Goal: Task Accomplishment & Management: Use online tool/utility

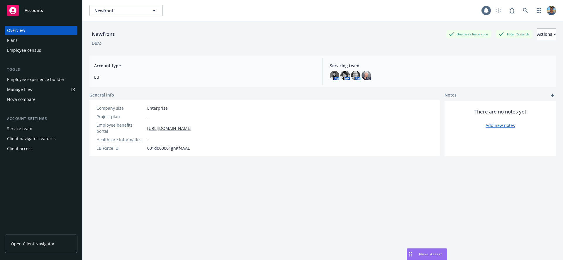
click at [33, 42] on div "Plans" at bounding box center [41, 40] width 68 height 9
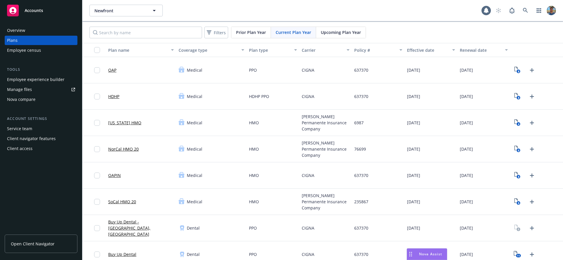
click at [344, 37] on div "Upcoming Plan Year" at bounding box center [341, 32] width 50 height 11
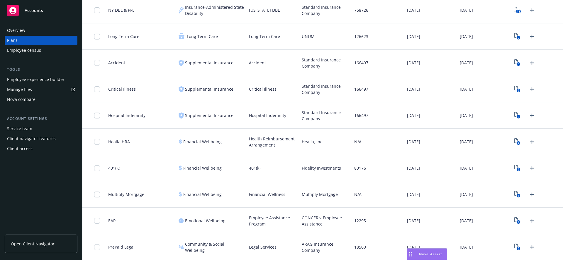
scroll to position [87, 0]
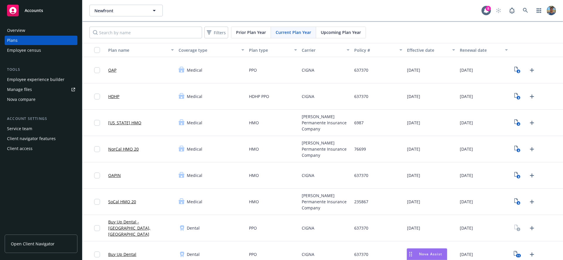
click at [427, 252] on span "Nova Assist" at bounding box center [430, 254] width 23 height 5
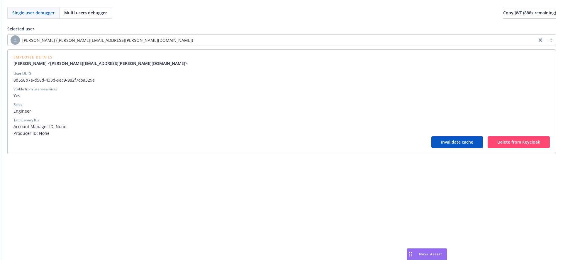
click at [470, 41] on div "[PERSON_NAME] ([PERSON_NAME][EMAIL_ADDRESS][PERSON_NAME][DOMAIN_NAME])" at bounding box center [272, 39] width 523 height 9
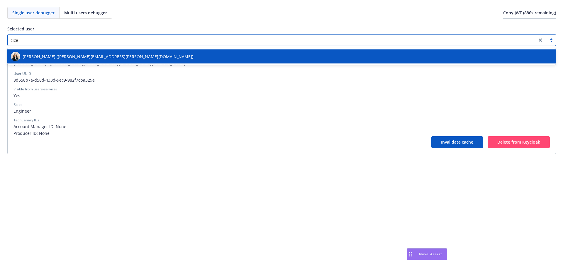
type input "cicel"
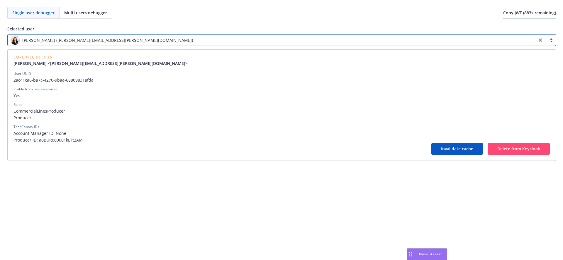
click at [91, 82] on span "2ac41ca6-ba7c-4270-9baa-68809831afda" at bounding box center [281, 80] width 536 height 6
click at [120, 91] on div "Visible from users-service?" at bounding box center [281, 89] width 536 height 5
click at [74, 80] on span "2ac41ca6-ba7c-4270-9baa-68809831afda" at bounding box center [281, 80] width 536 height 6
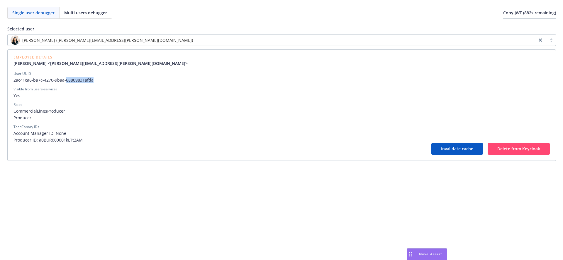
click at [74, 80] on span "2ac41ca6-ba7c-4270-9baa-68809831afda" at bounding box center [281, 80] width 536 height 6
click at [98, 89] on div "Visible from users-service?" at bounding box center [281, 89] width 536 height 5
click at [71, 78] on span "2ac41ca6-ba7c-4270-9baa-68809831afda" at bounding box center [281, 80] width 536 height 6
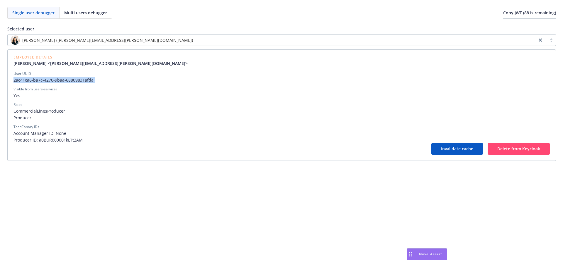
click at [71, 78] on span "2ac41ca6-ba7c-4270-9baa-68809831afda" at bounding box center [281, 80] width 536 height 6
copy span "2ac41ca6-ba7c-4270-9baa-68809831afda"
